Goal: Task Accomplishment & Management: Use online tool/utility

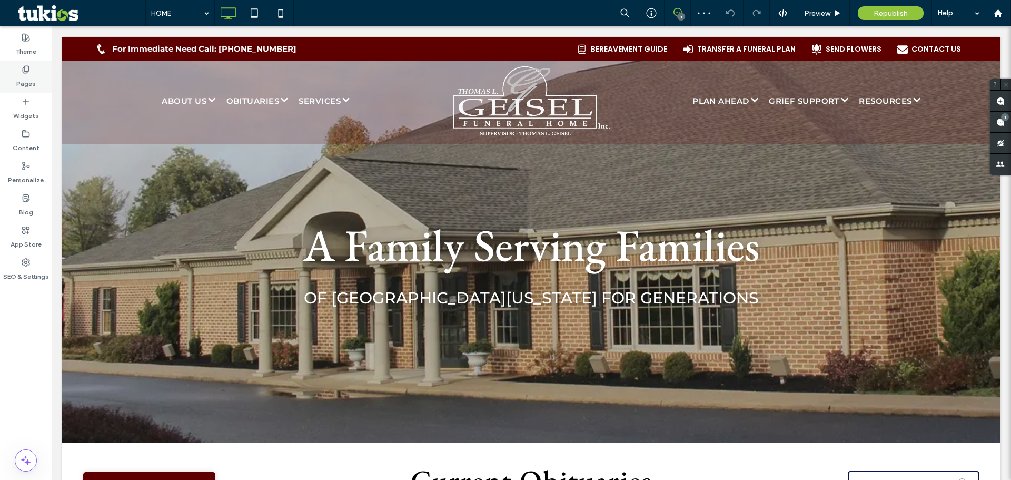
click at [24, 66] on use at bounding box center [26, 69] width 6 height 7
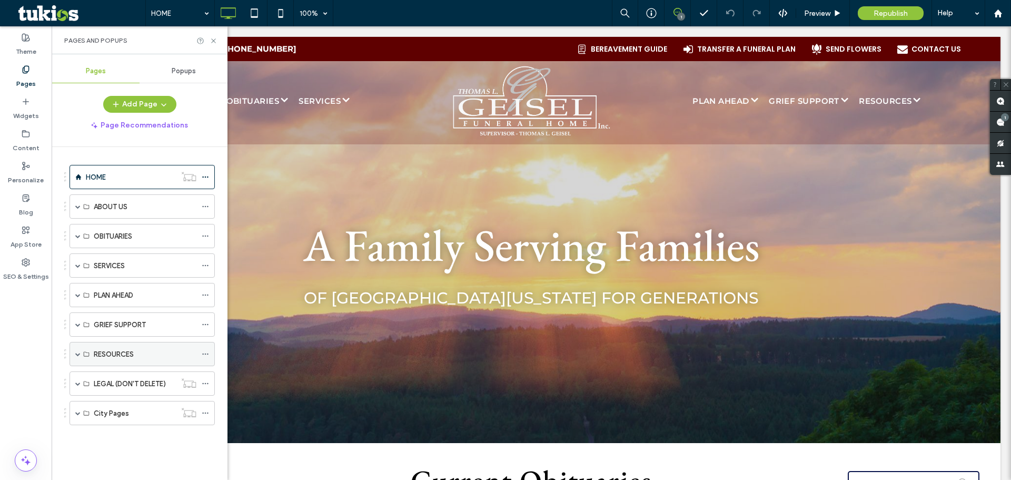
click at [75, 354] on span at bounding box center [77, 353] width 5 height 5
click at [76, 293] on span at bounding box center [77, 294] width 5 height 5
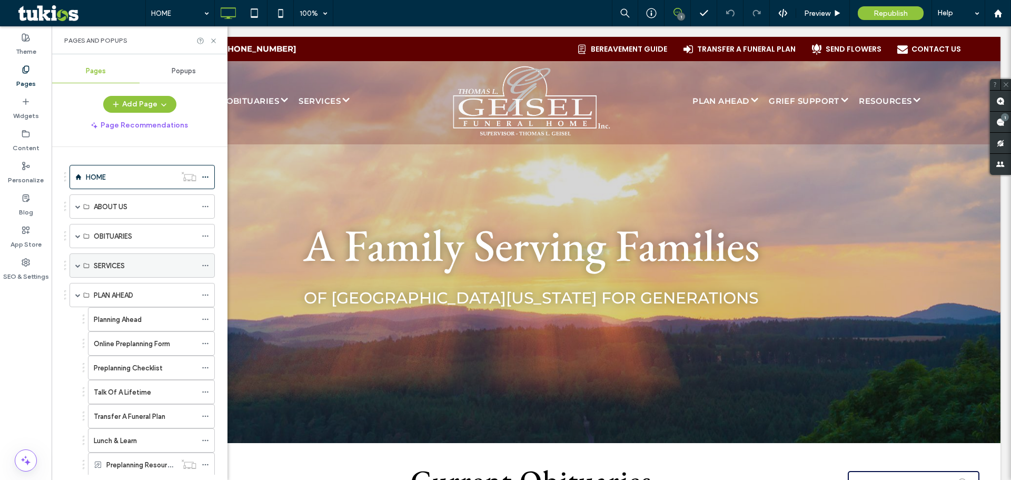
click at [78, 264] on span at bounding box center [77, 265] width 5 height 5
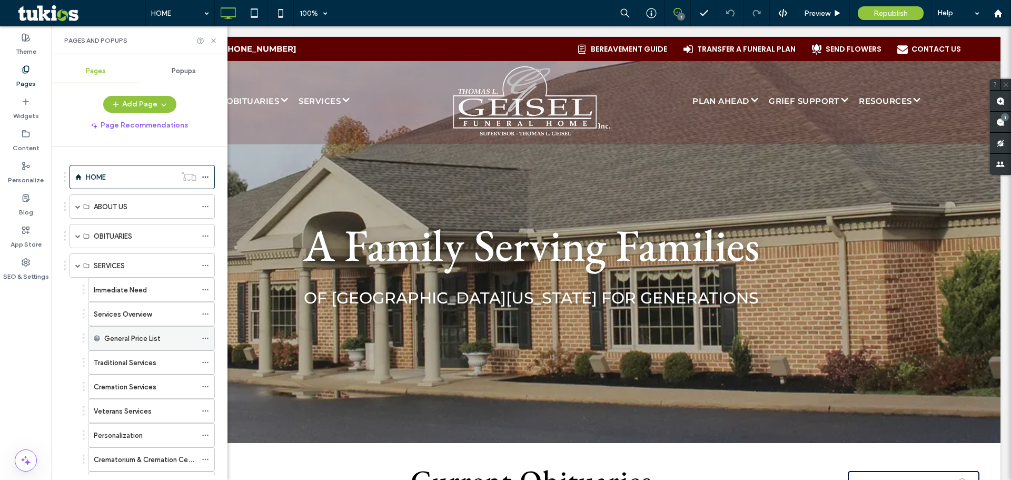
click at [170, 343] on div "General Price List" at bounding box center [150, 338] width 92 height 11
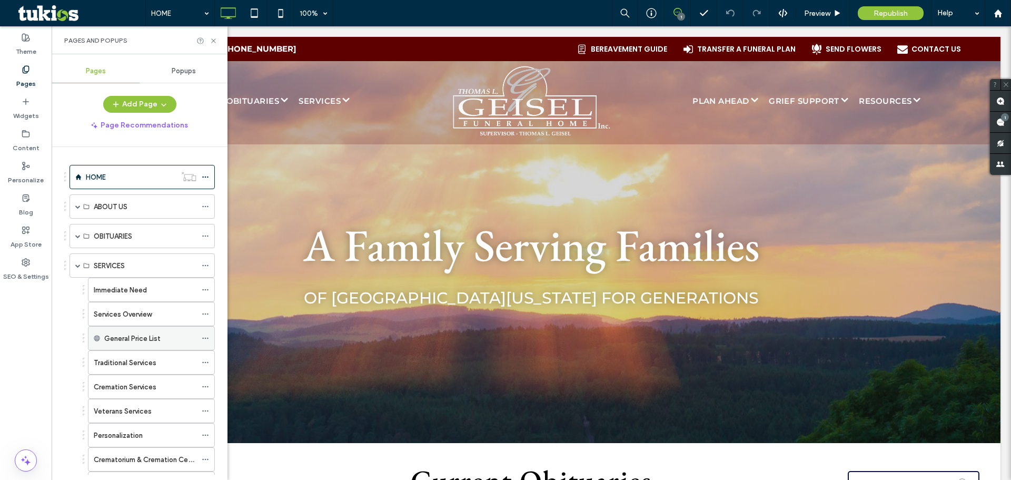
click at [144, 334] on label "General Price List" at bounding box center [132, 338] width 56 height 18
click at [203, 334] on span at bounding box center [205, 338] width 7 height 16
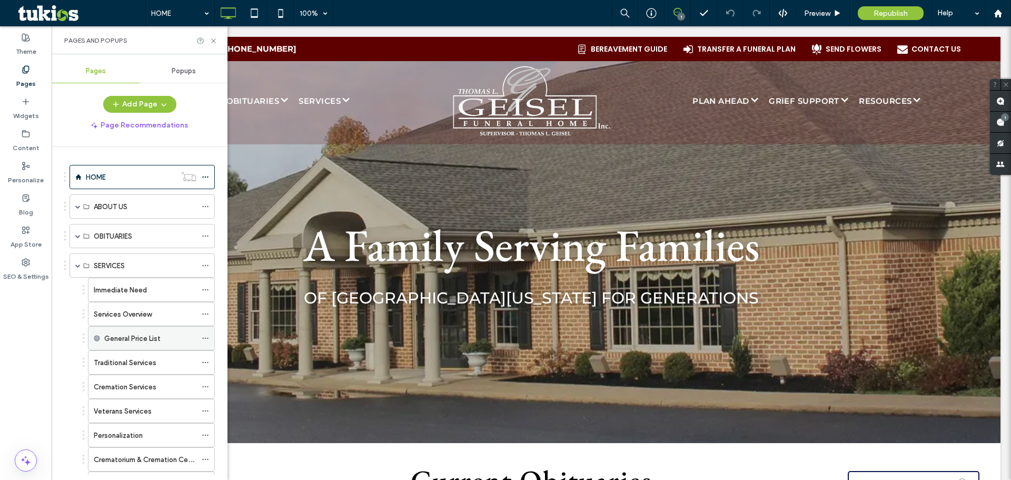
click at [128, 333] on label "General Price List" at bounding box center [132, 338] width 56 height 18
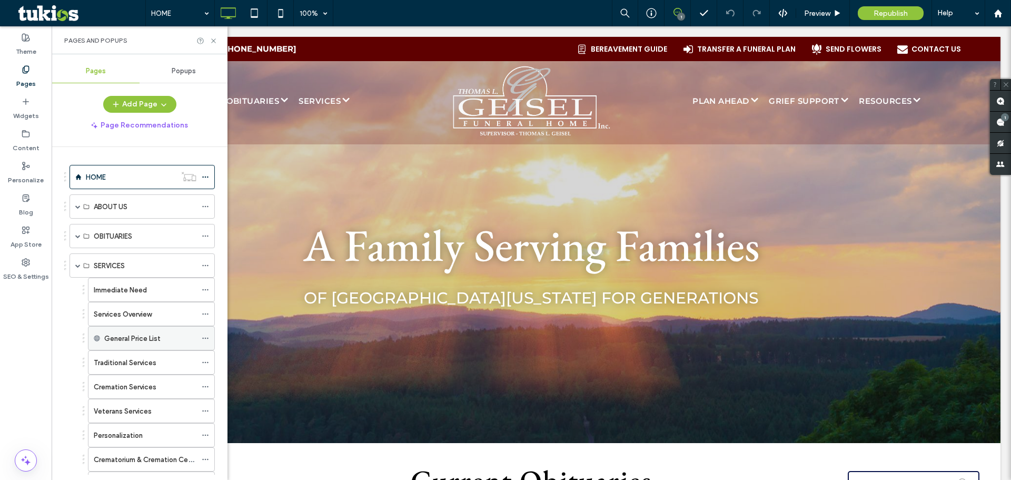
click at [147, 335] on label "General Price List" at bounding box center [132, 338] width 56 height 18
click at [97, 336] on use at bounding box center [97, 338] width 6 height 6
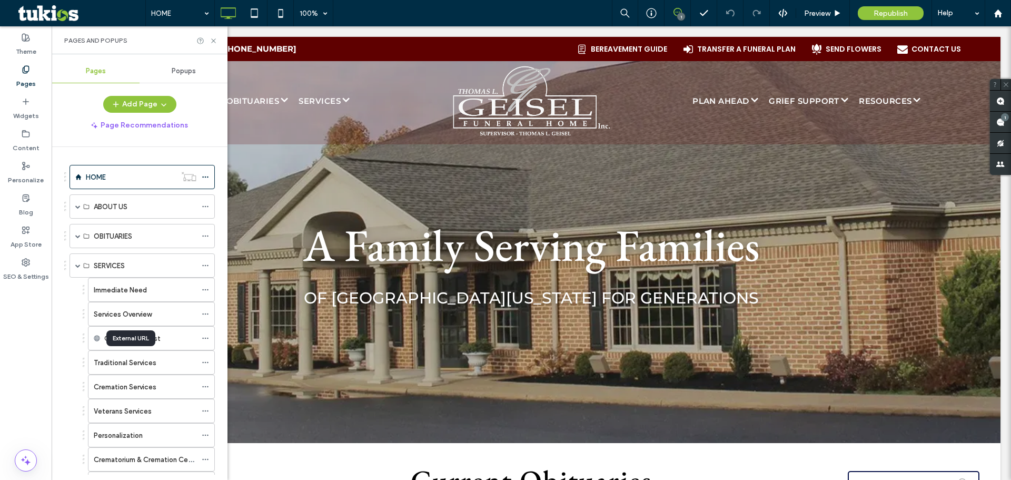
click at [122, 340] on div "External URL" at bounding box center [130, 338] width 49 height 16
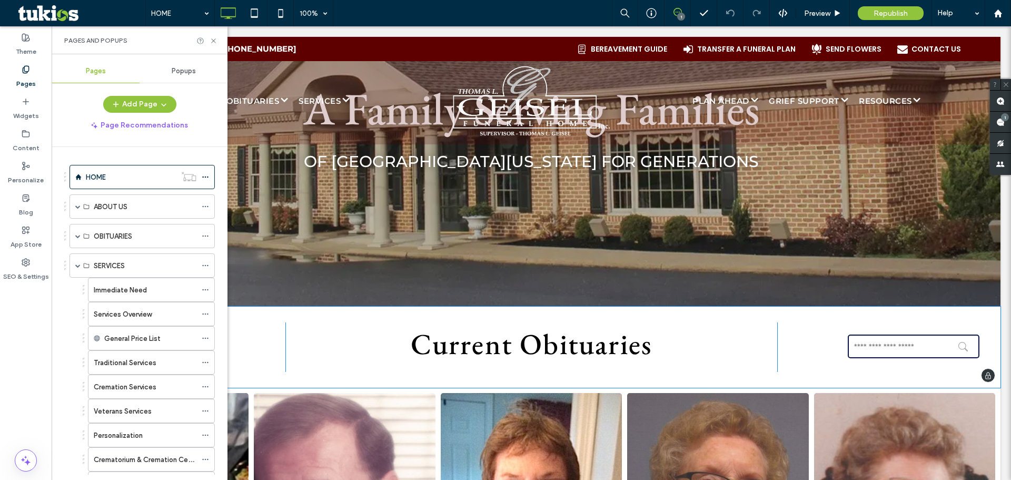
scroll to position [147, 0]
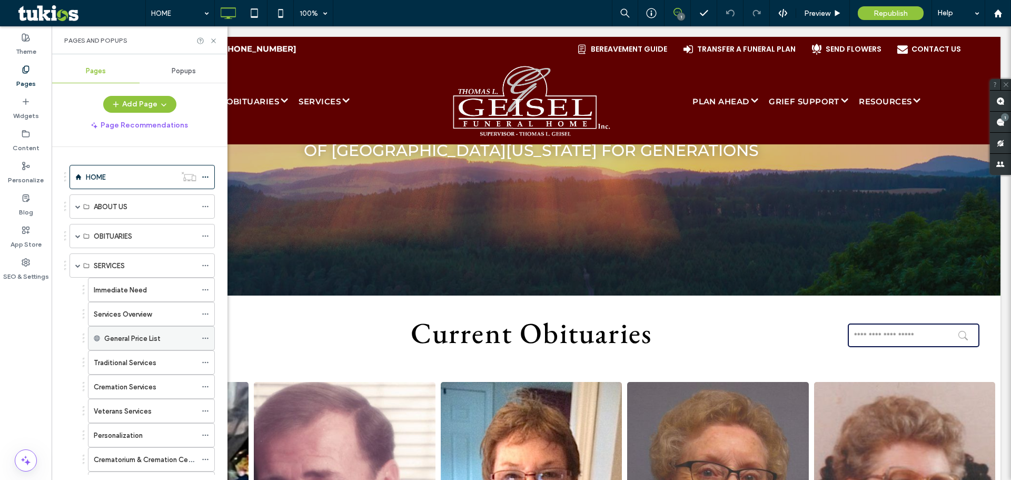
click at [110, 339] on label "General Price List" at bounding box center [132, 338] width 56 height 18
click at [94, 335] on icon at bounding box center [97, 338] width 6 height 6
click at [113, 333] on div "External URL" at bounding box center [130, 338] width 49 height 16
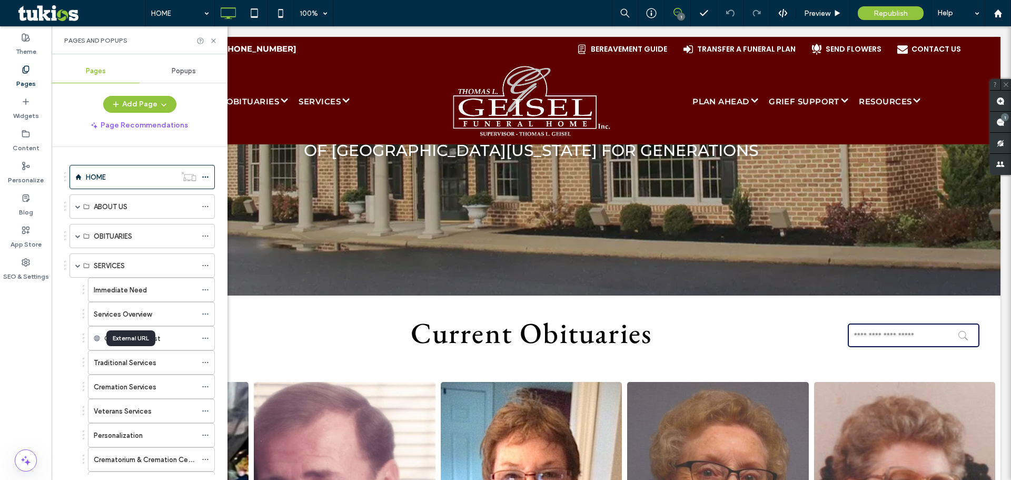
click at [124, 335] on div "External URL" at bounding box center [130, 338] width 49 height 16
click at [183, 339] on div "General Price List" at bounding box center [150, 338] width 92 height 11
click at [203, 340] on icon at bounding box center [205, 337] width 7 height 7
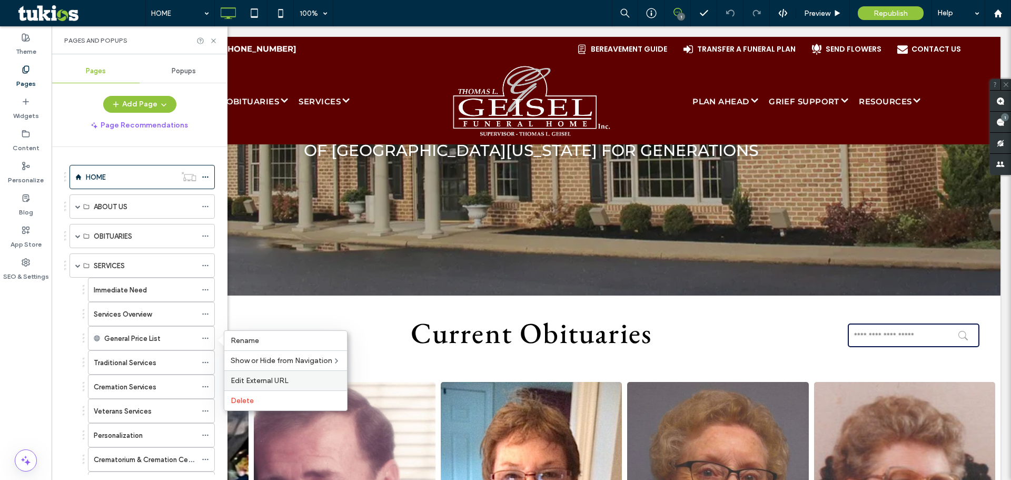
click at [278, 376] on span "Edit External URL" at bounding box center [260, 380] width 58 height 9
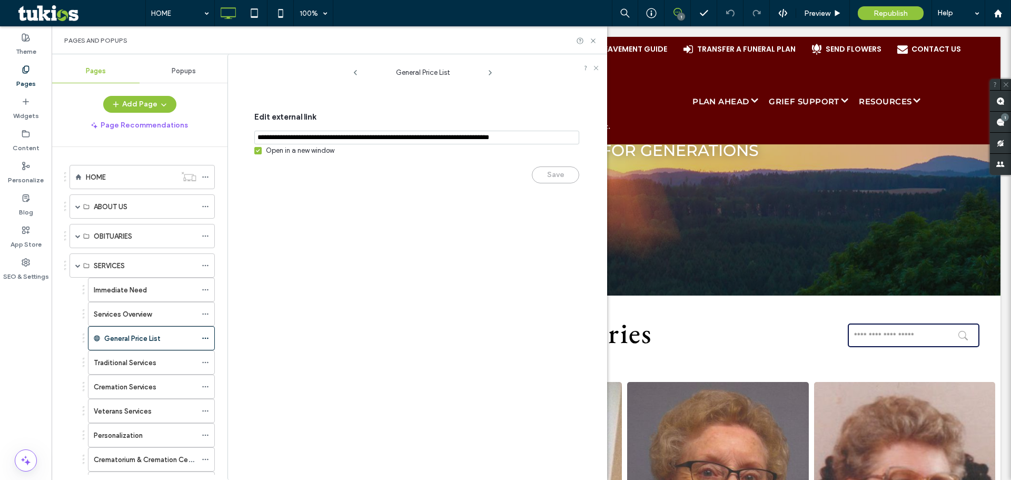
click at [300, 153] on div "Open in a new window" at bounding box center [300, 150] width 68 height 11
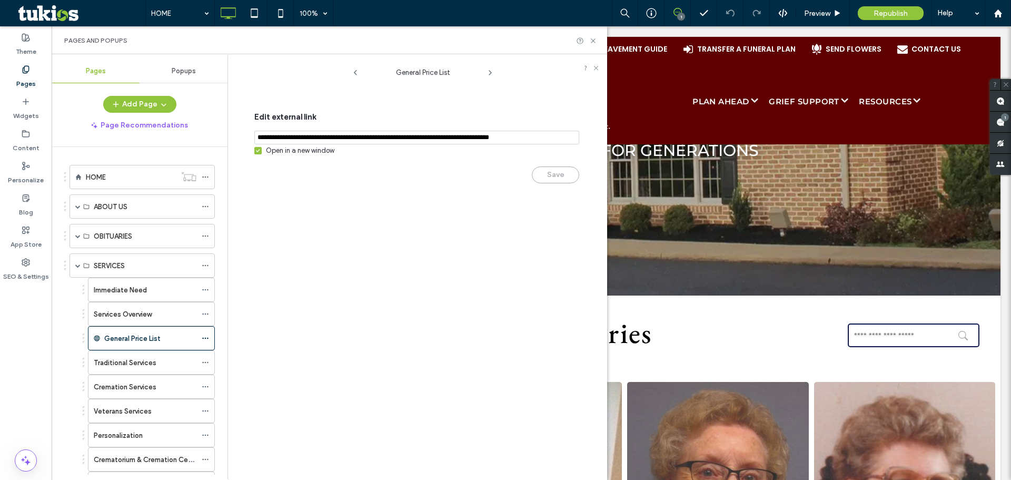
click at [308, 138] on input "notEmpty,url" at bounding box center [416, 138] width 325 height 14
click at [309, 138] on input "notEmpty,url" at bounding box center [416, 138] width 325 height 14
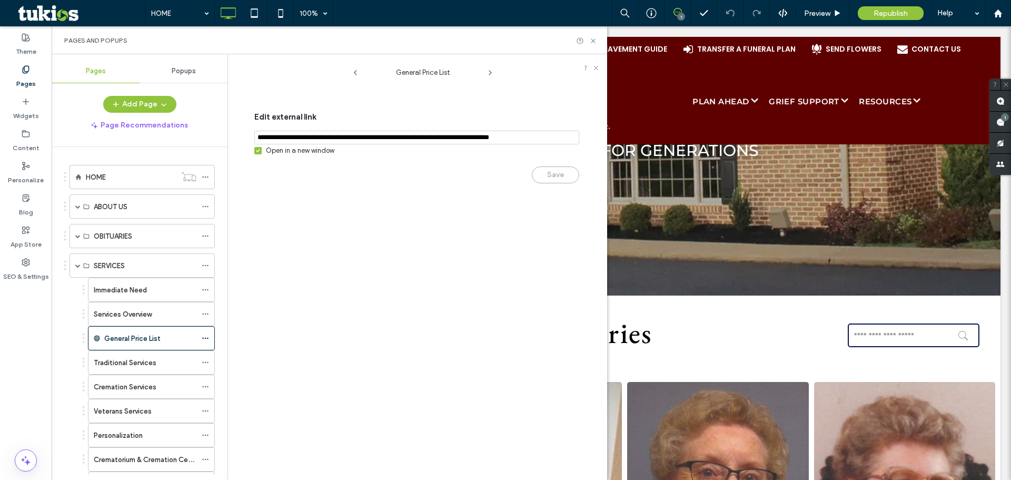
click at [309, 138] on input "notEmpty,url" at bounding box center [416, 138] width 325 height 14
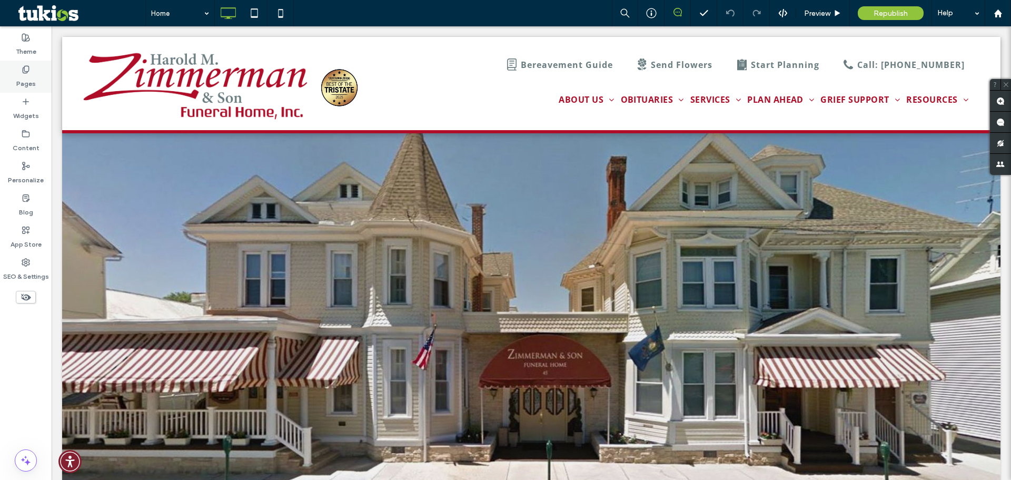
click at [28, 71] on use at bounding box center [26, 69] width 6 height 7
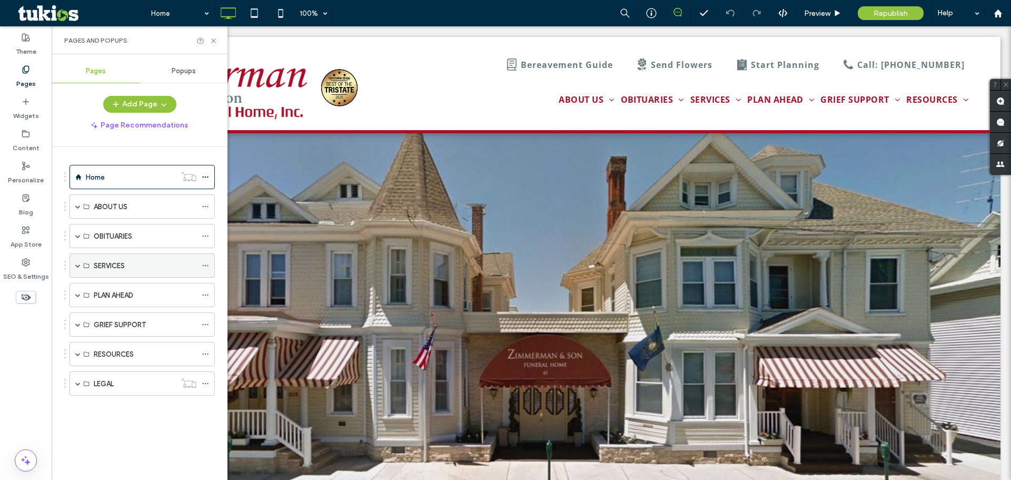
click at [78, 267] on span at bounding box center [77, 265] width 5 height 5
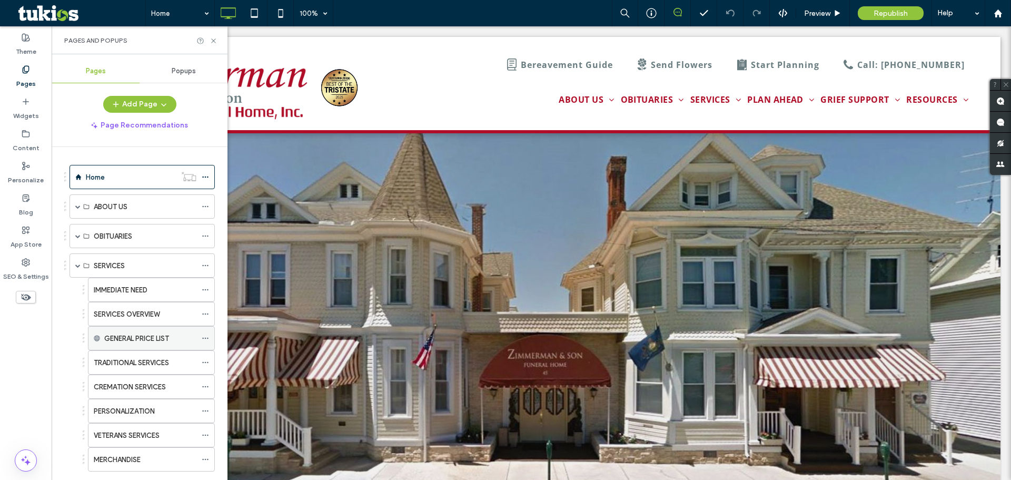
click at [128, 334] on label "GENERAL PRICE LIST" at bounding box center [136, 338] width 65 height 18
click at [101, 334] on div "GENERAL PRICE LIST" at bounding box center [151, 338] width 127 height 24
click at [95, 336] on use at bounding box center [97, 338] width 6 height 6
click at [203, 334] on span at bounding box center [205, 338] width 7 height 16
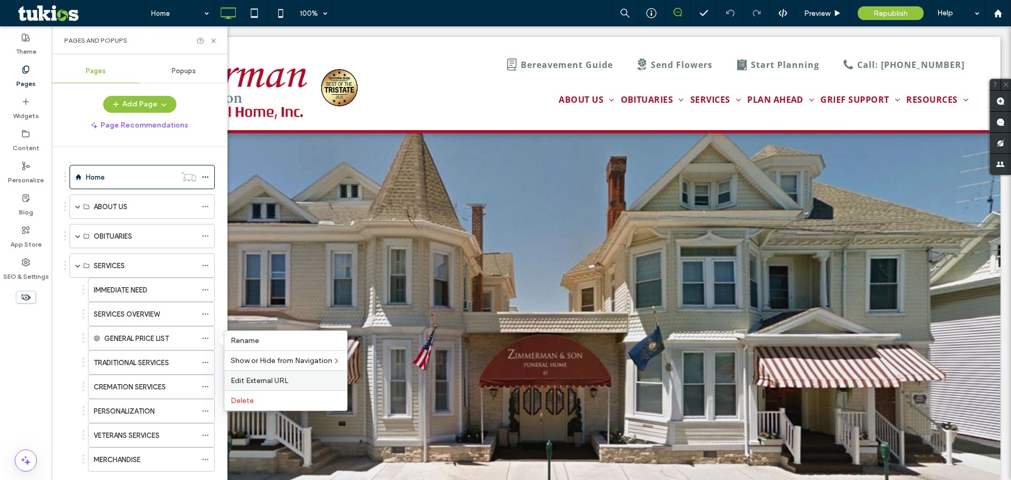
click at [263, 380] on span "Edit External URL" at bounding box center [260, 380] width 58 height 9
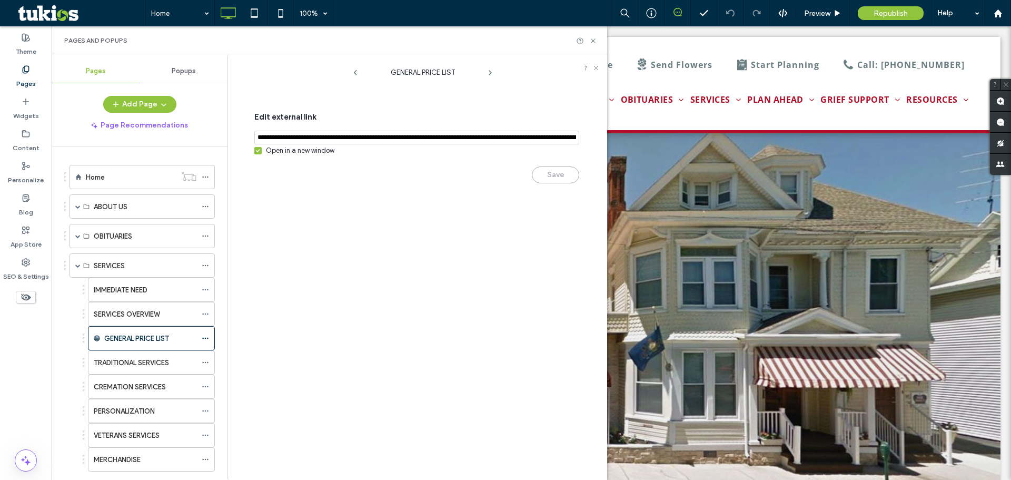
click at [532, 135] on input "notEmpty,url" at bounding box center [416, 138] width 325 height 14
